Goal: Information Seeking & Learning: Learn about a topic

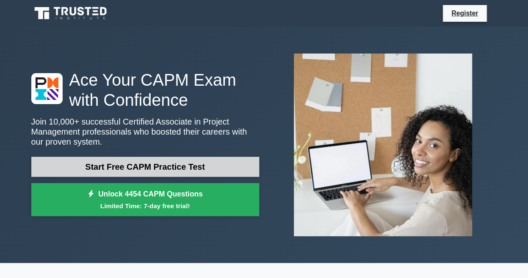
click at [144, 167] on link "Start Free CAPM Practice Test" at bounding box center [145, 166] width 228 height 20
